Goal: Task Accomplishment & Management: Manage account settings

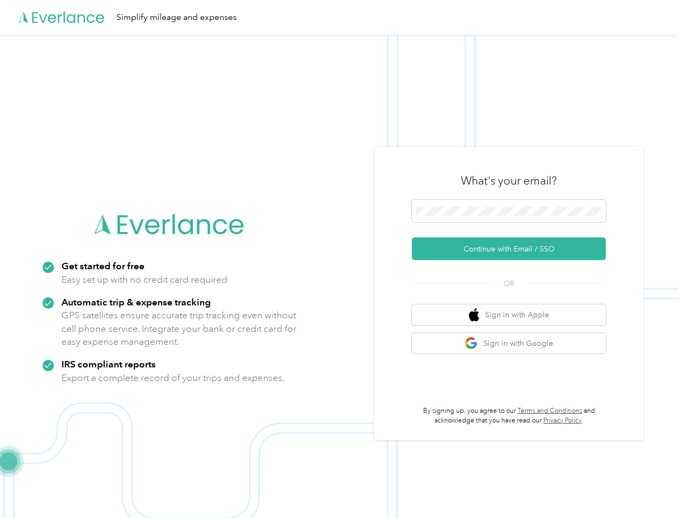
click at [342, 259] on img at bounding box center [339, 294] width 679 height 518
click at [342, 17] on div "Simplify mileage and expenses" at bounding box center [339, 17] width 679 height 35
click at [513, 249] on button "Continue with Email / SSO" at bounding box center [509, 248] width 194 height 23
click at [513, 314] on button "Sign in with Apple" at bounding box center [509, 314] width 194 height 21
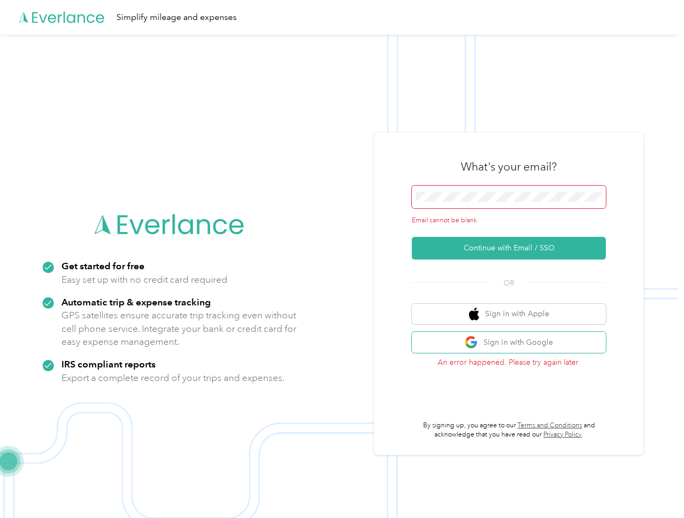
click at [513, 343] on button "Sign in with Google" at bounding box center [509, 342] width 194 height 21
